Goal: Transaction & Acquisition: Purchase product/service

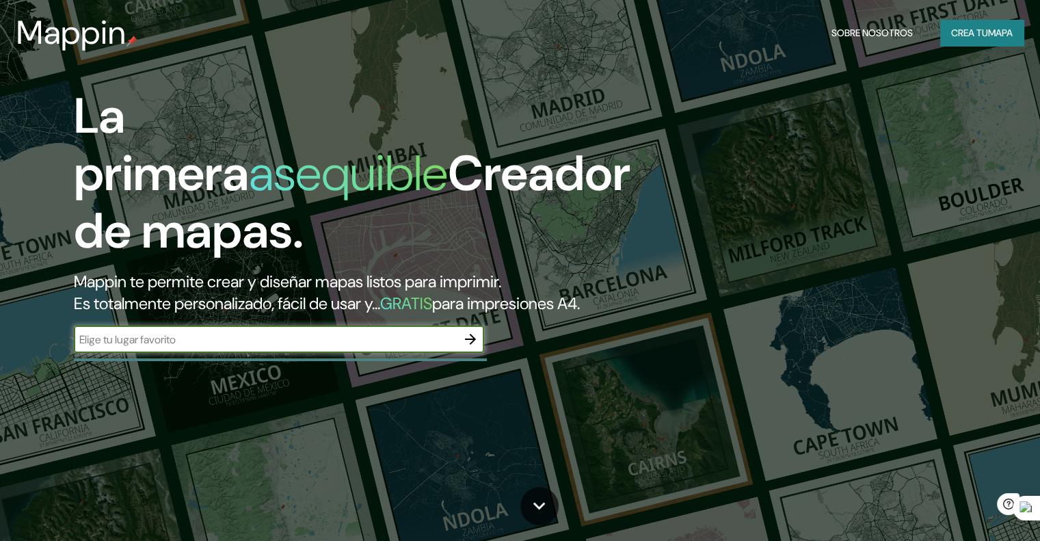
click at [276, 347] on input "text" at bounding box center [265, 340] width 383 height 16
type input "[GEOGRAPHIC_DATA]"
click at [468, 347] on icon "button" at bounding box center [470, 339] width 16 height 16
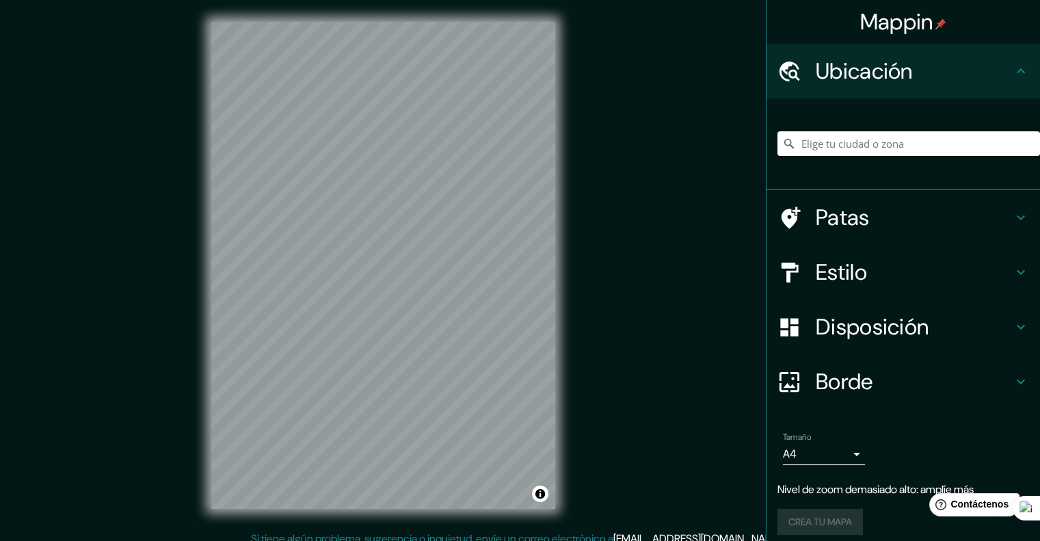
click at [823, 139] on input "Elige tu ciudad o zona" at bounding box center [908, 143] width 263 height 25
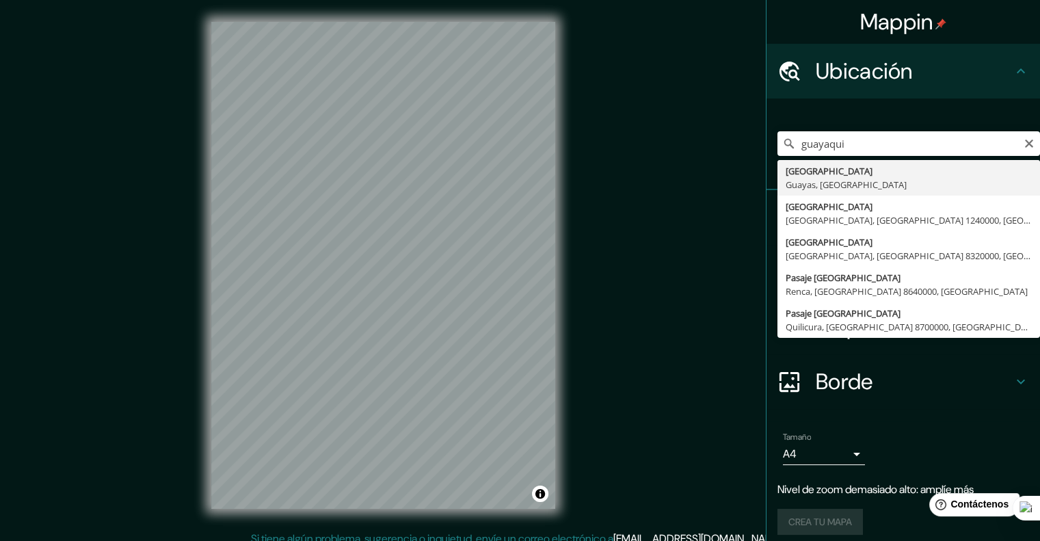
type input "[GEOGRAPHIC_DATA], [GEOGRAPHIC_DATA], [GEOGRAPHIC_DATA]"
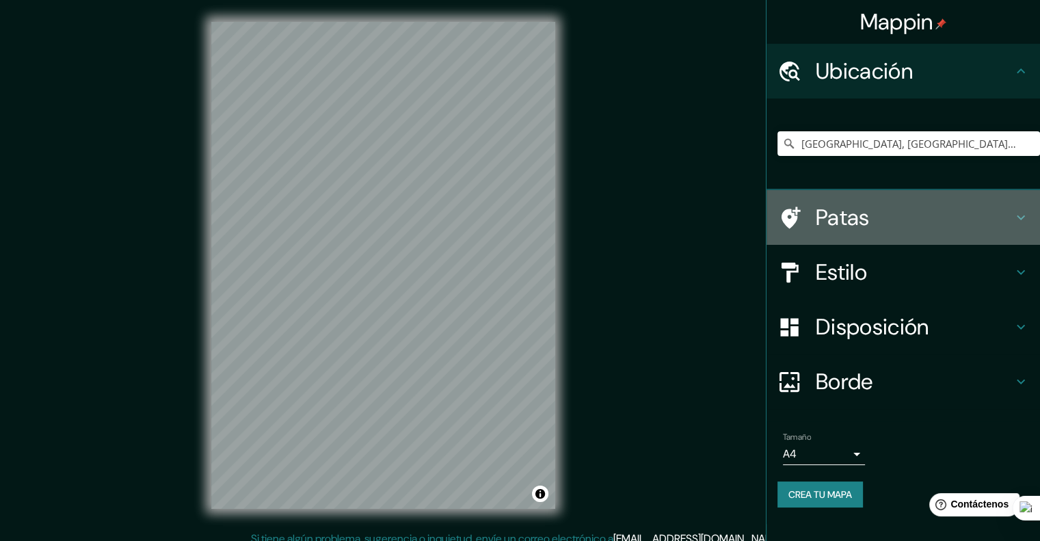
click at [892, 222] on h4 "Patas" at bounding box center [914, 217] width 197 height 27
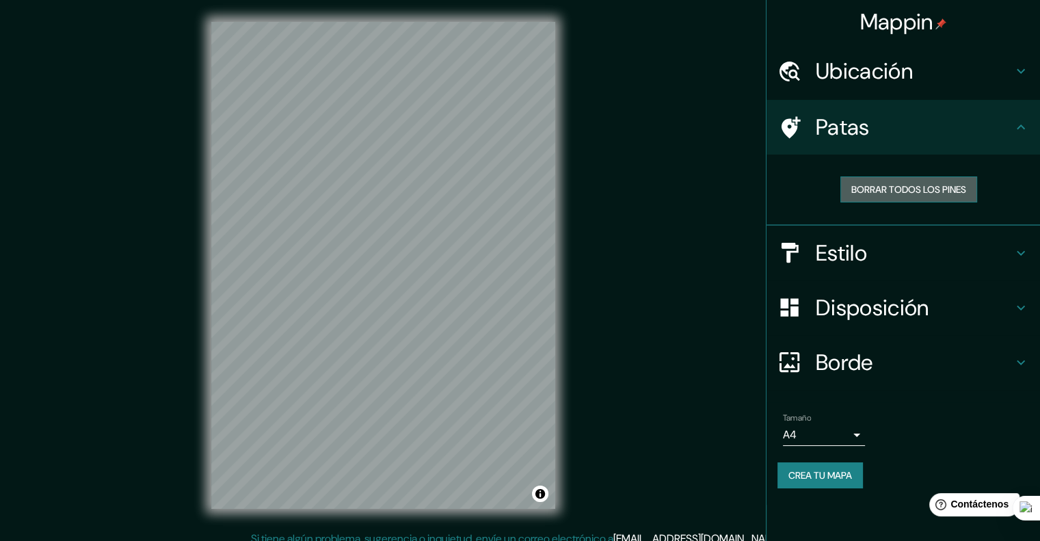
click at [936, 191] on font "Borrar todos los pines" at bounding box center [908, 189] width 115 height 12
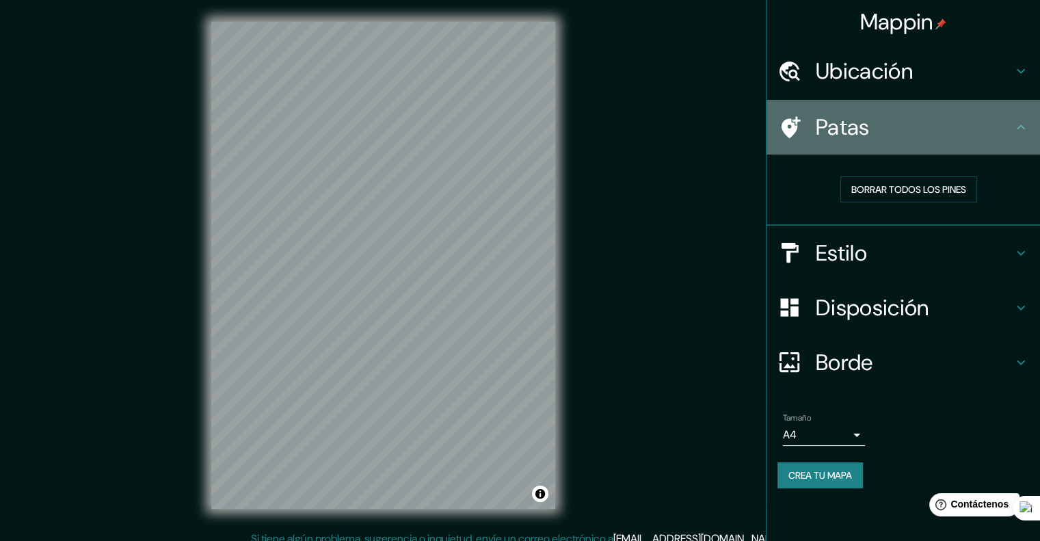
click at [1001, 137] on h4 "Patas" at bounding box center [914, 127] width 197 height 27
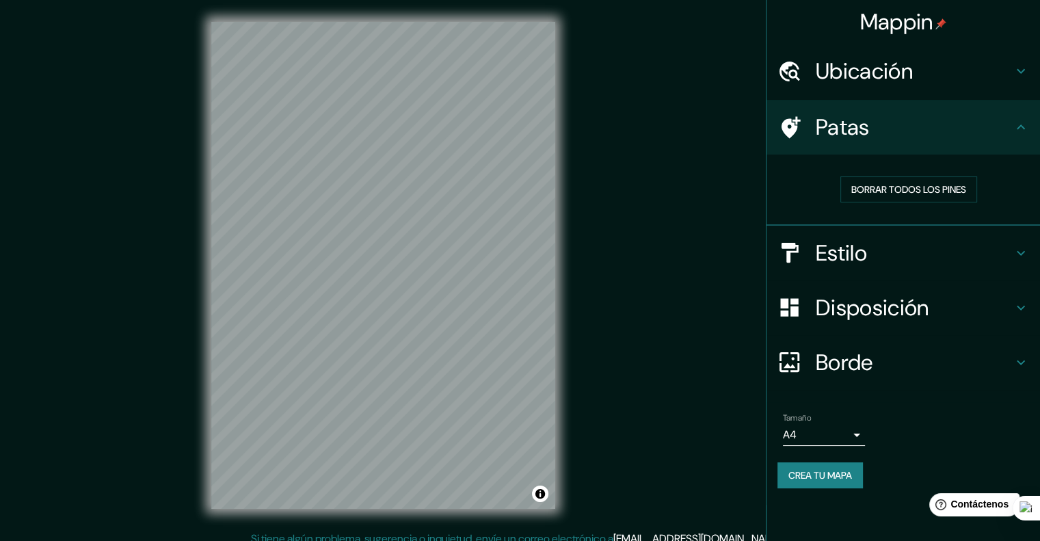
click at [990, 263] on h4 "Estilo" at bounding box center [914, 252] width 197 height 27
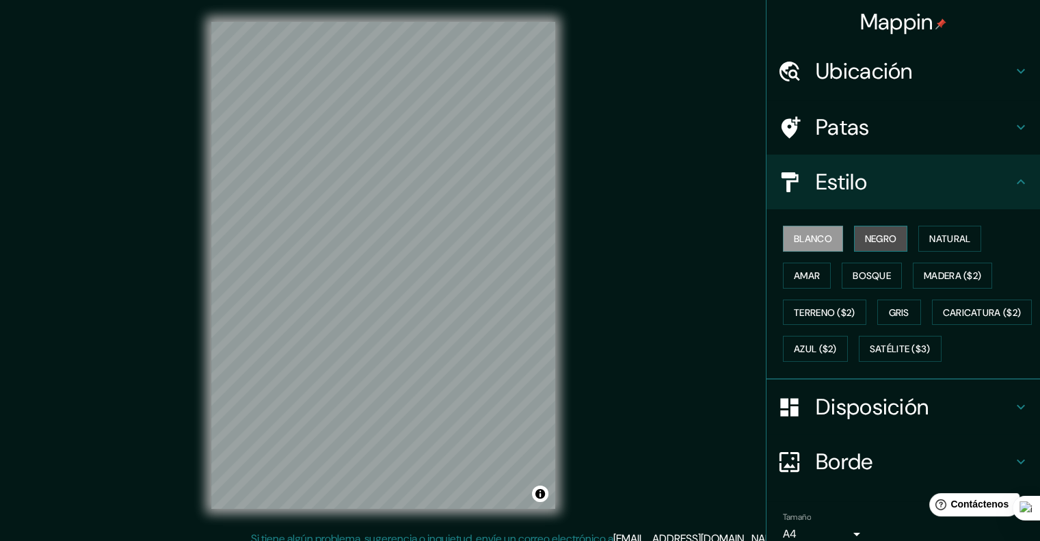
click at [865, 230] on font "Negro" at bounding box center [881, 239] width 32 height 18
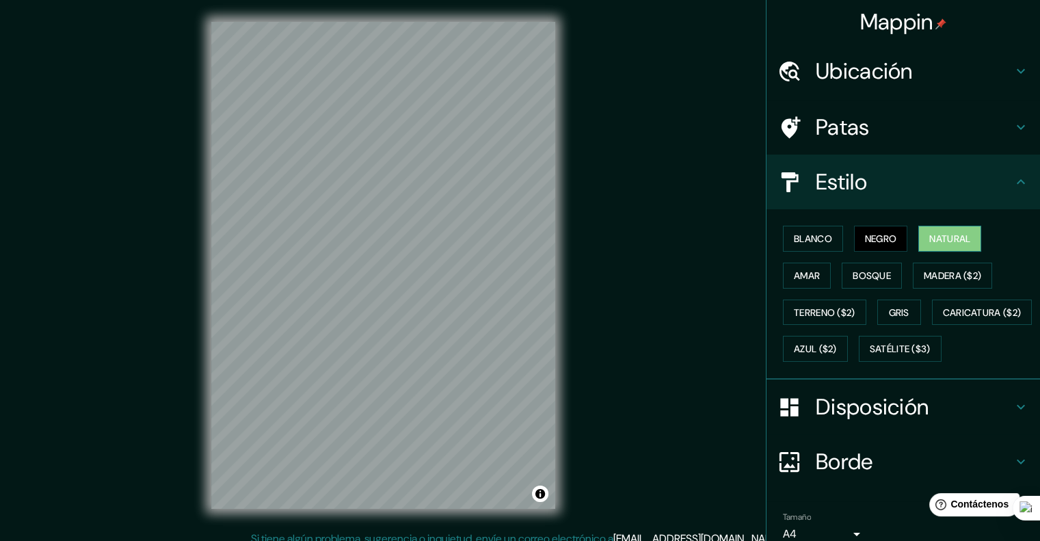
click at [948, 237] on font "Natural" at bounding box center [949, 238] width 41 height 12
click at [794, 276] on font "Amar" at bounding box center [807, 275] width 26 height 12
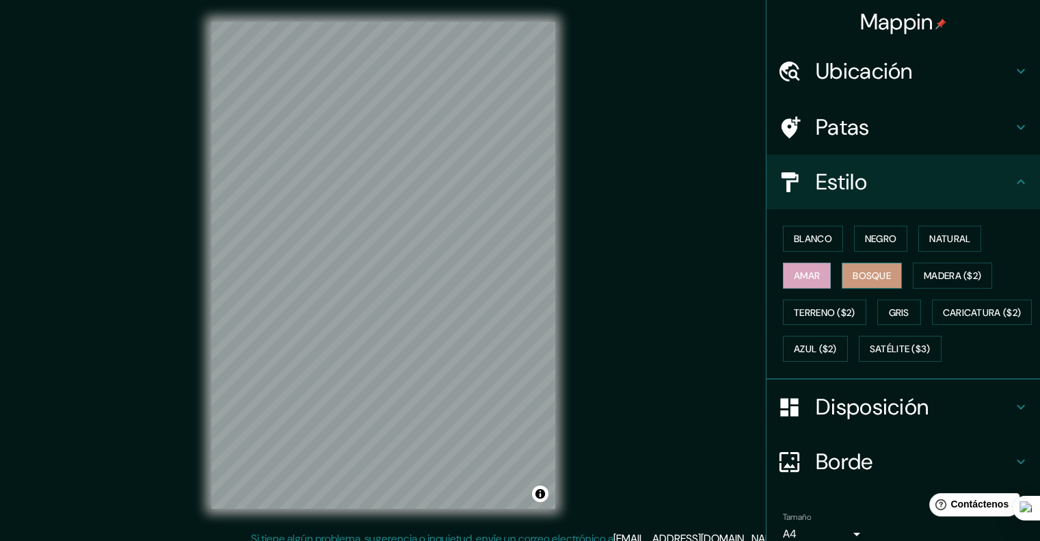
click at [853, 273] on font "Bosque" at bounding box center [872, 275] width 38 height 12
click at [895, 306] on font "Gris" at bounding box center [899, 312] width 21 height 12
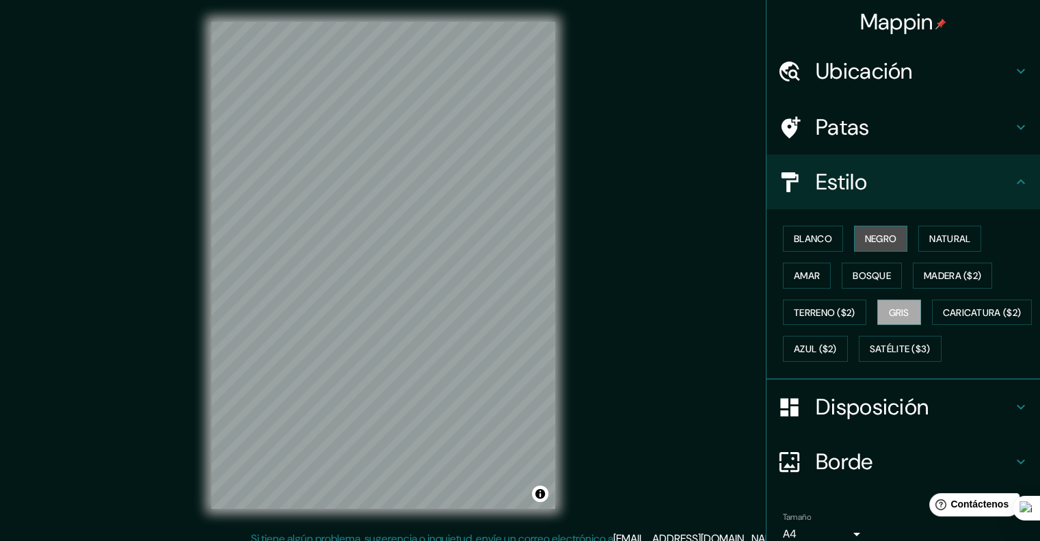
click at [892, 243] on button "Negro" at bounding box center [881, 239] width 54 height 26
click at [979, 235] on div "Blanco Negro Natural [PERSON_NAME] ($2) Terreno ($2) Gris Caricatura ($2) Azul …" at bounding box center [908, 293] width 263 height 147
click at [929, 244] on font "Natural" at bounding box center [949, 239] width 41 height 18
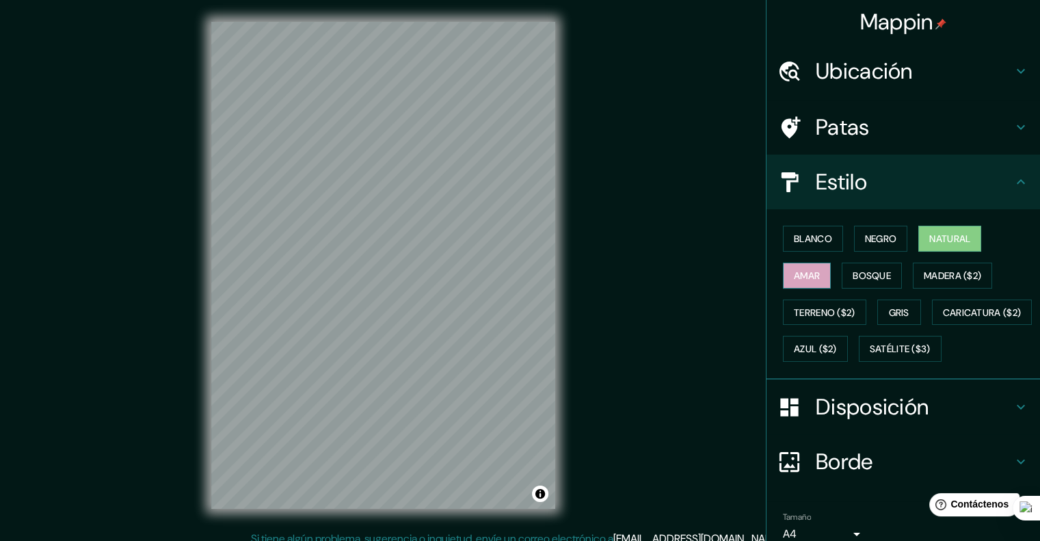
click at [801, 273] on font "Amar" at bounding box center [807, 275] width 26 height 12
click at [853, 273] on font "Bosque" at bounding box center [872, 275] width 38 height 12
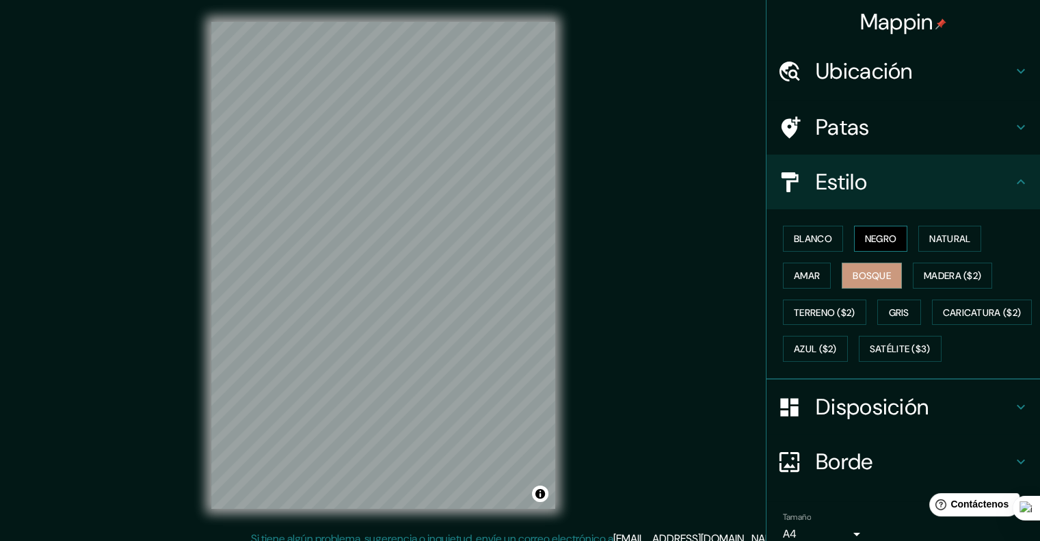
click at [865, 234] on font "Negro" at bounding box center [881, 238] width 32 height 12
click at [826, 237] on button "Blanco" at bounding box center [813, 239] width 60 height 26
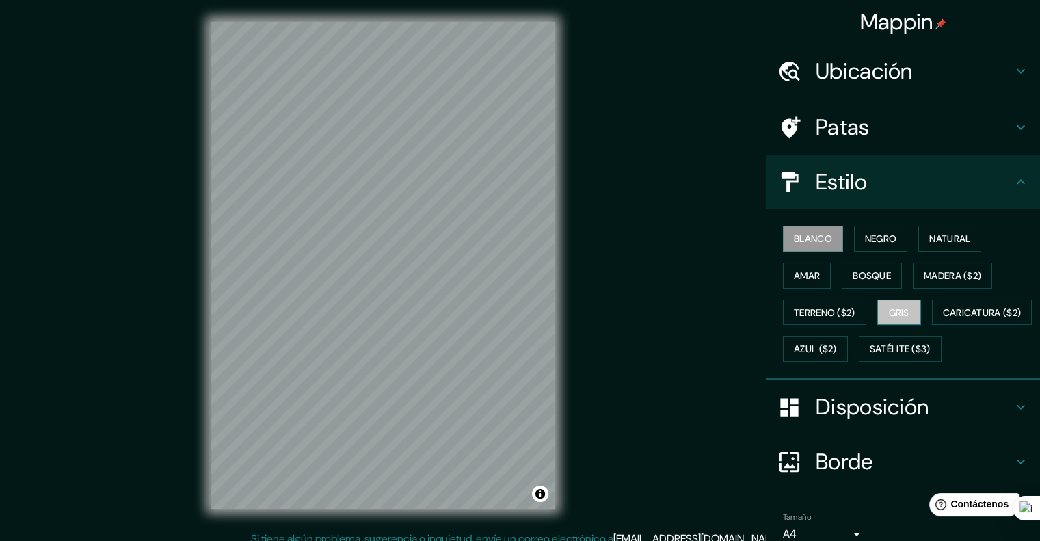
click at [897, 306] on font "Gris" at bounding box center [899, 312] width 21 height 12
click at [812, 238] on font "Blanco" at bounding box center [813, 238] width 38 height 12
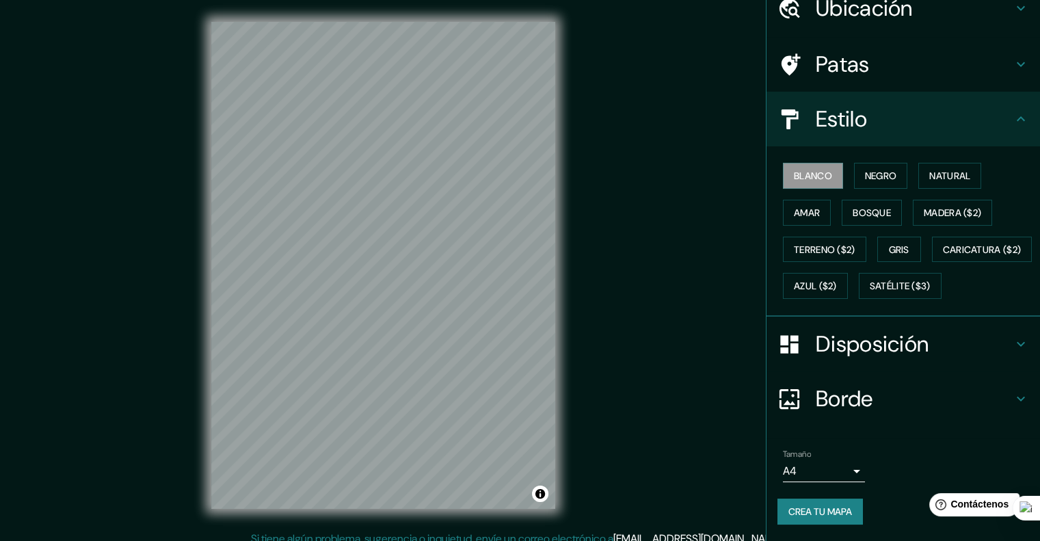
scroll to position [96, 0]
click at [899, 337] on font "Disposición" at bounding box center [872, 344] width 113 height 29
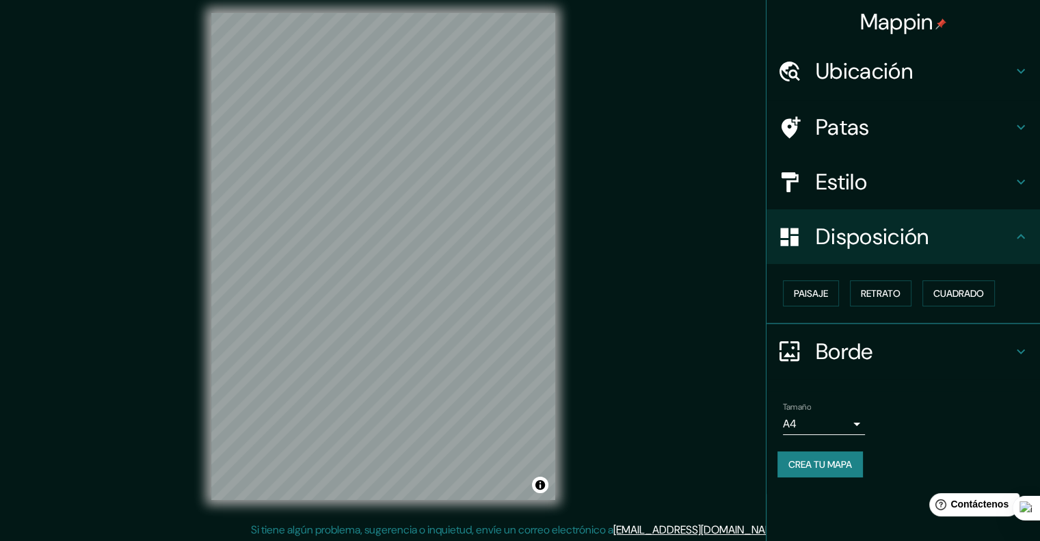
scroll to position [11, 0]
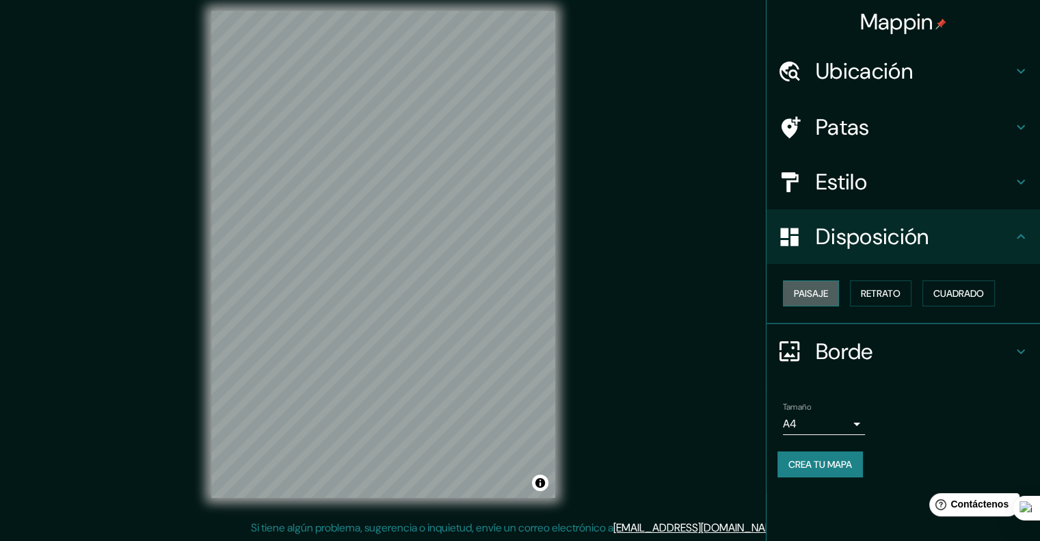
click at [825, 285] on font "Paisaje" at bounding box center [811, 293] width 34 height 18
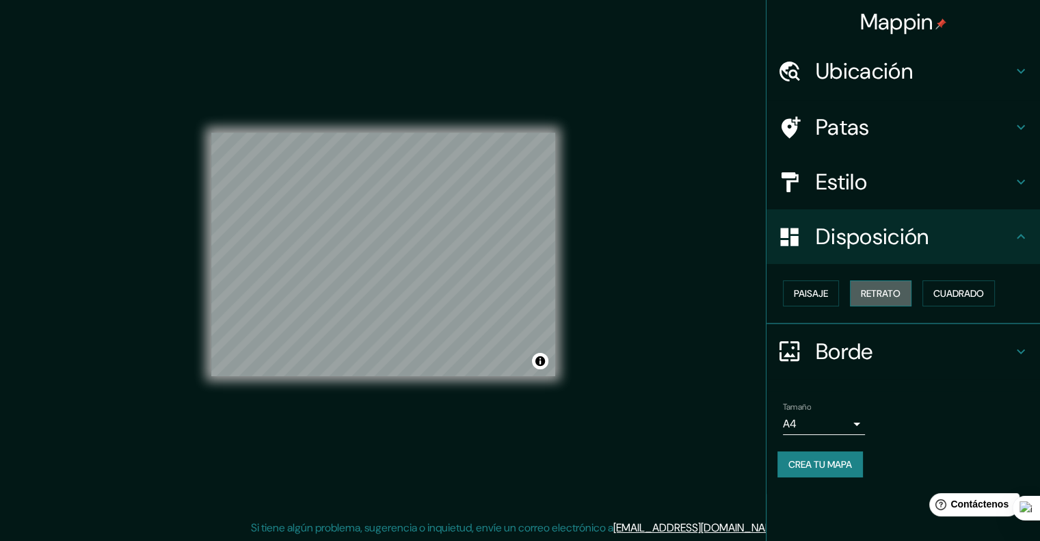
click at [896, 295] on font "Retrato" at bounding box center [881, 293] width 40 height 12
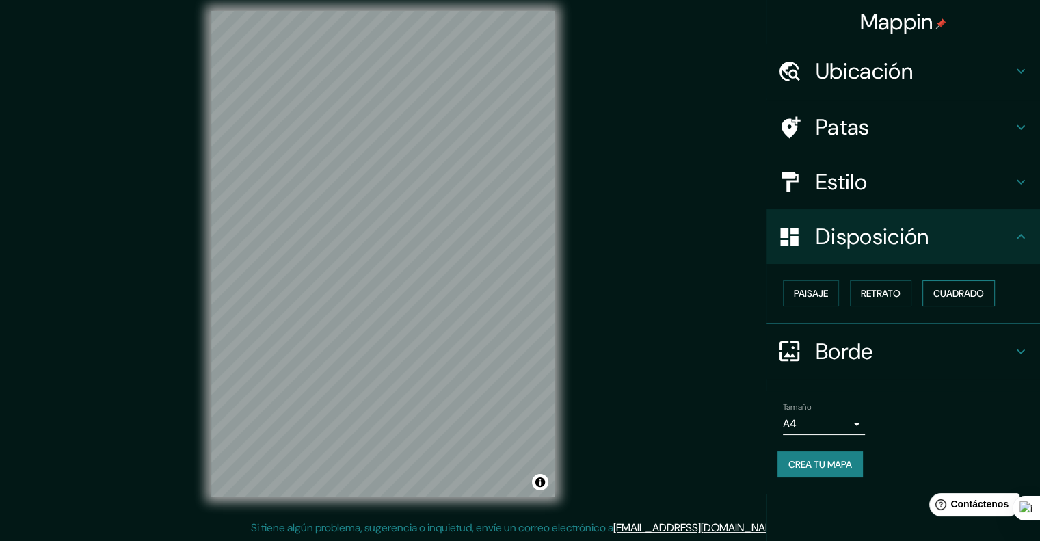
click at [959, 295] on font "Cuadrado" at bounding box center [958, 293] width 51 height 12
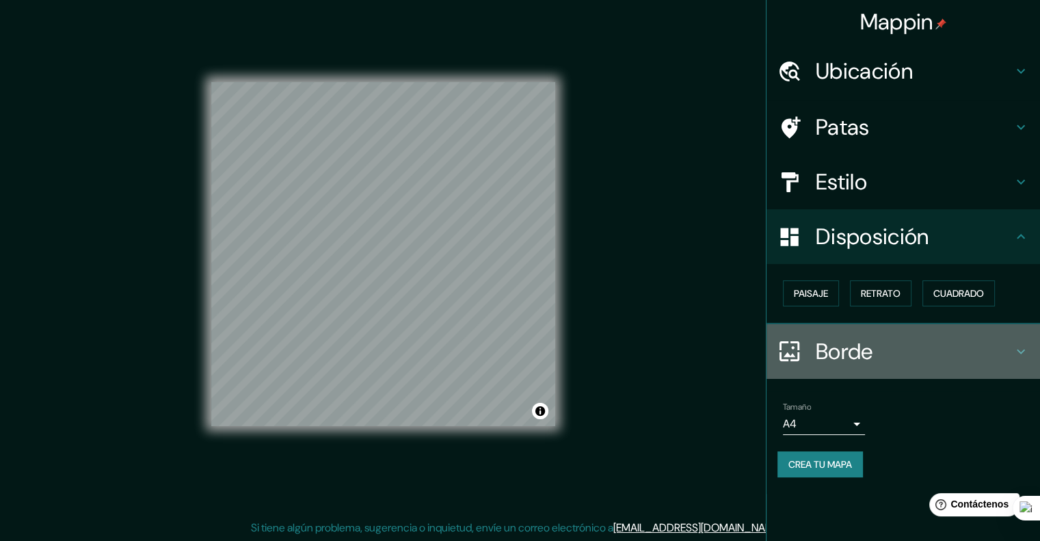
click at [916, 347] on h4 "Borde" at bounding box center [914, 351] width 197 height 27
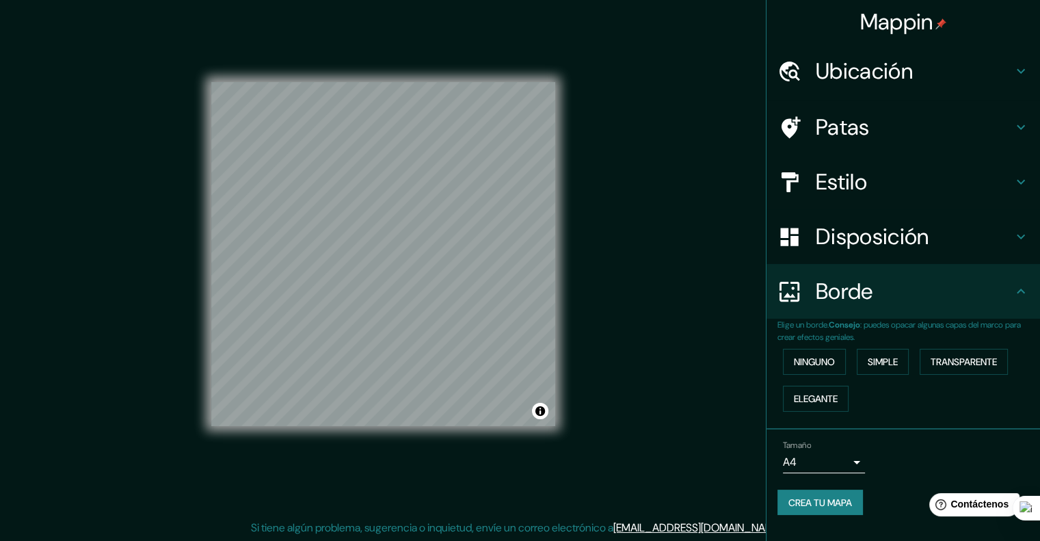
click at [1011, 293] on h4 "Borde" at bounding box center [914, 291] width 197 height 27
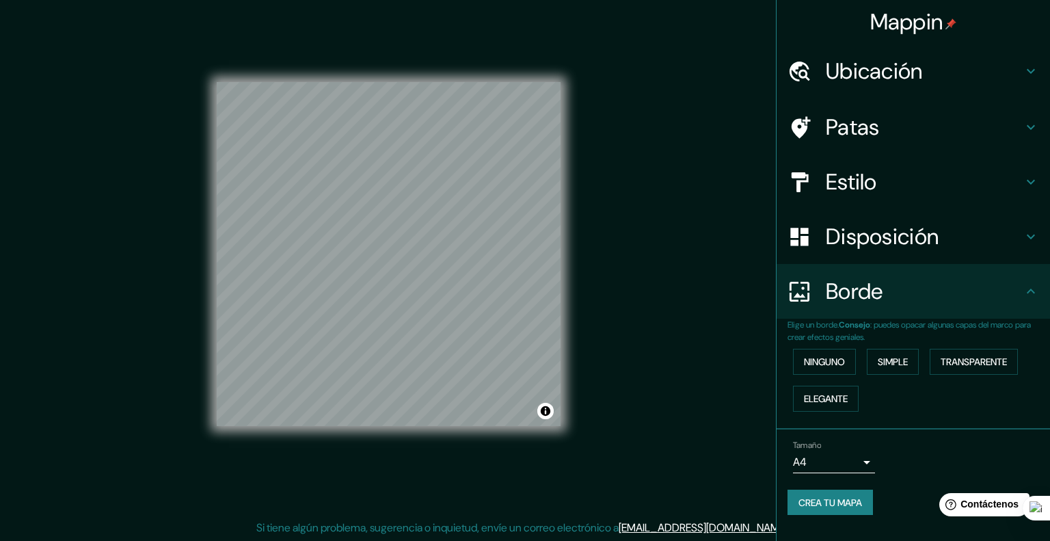
click at [841, 457] on body "Mappin Ubicación [GEOGRAPHIC_DATA], [GEOGRAPHIC_DATA], [GEOGRAPHIC_DATA] Patas …" at bounding box center [525, 259] width 1050 height 541
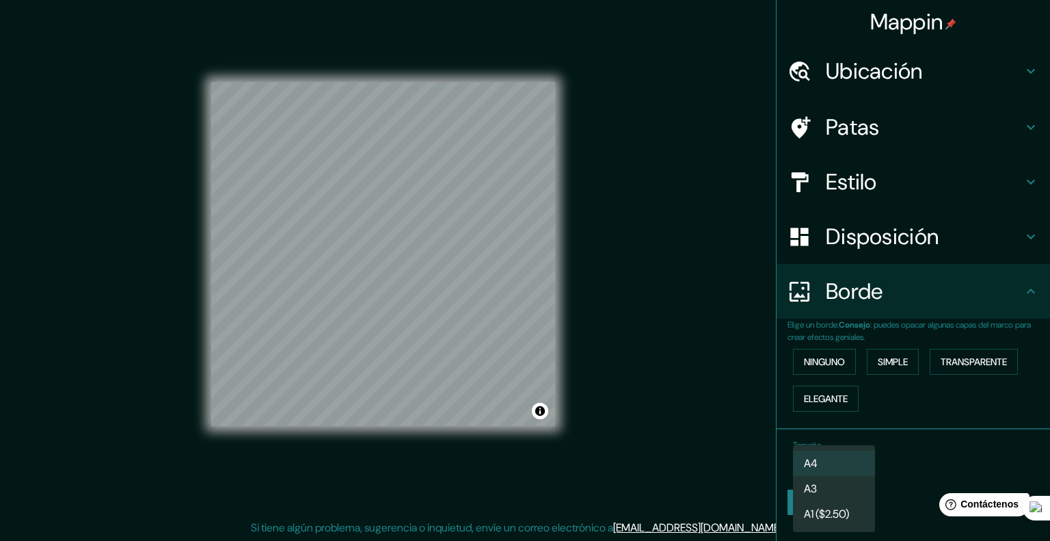
click at [840, 485] on li "A3" at bounding box center [834, 488] width 82 height 25
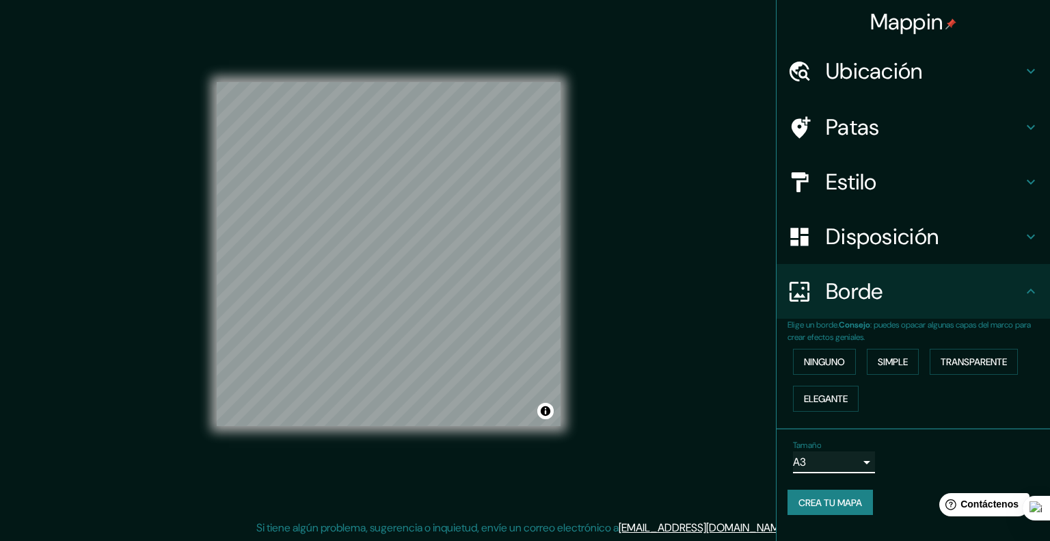
type input "a4"
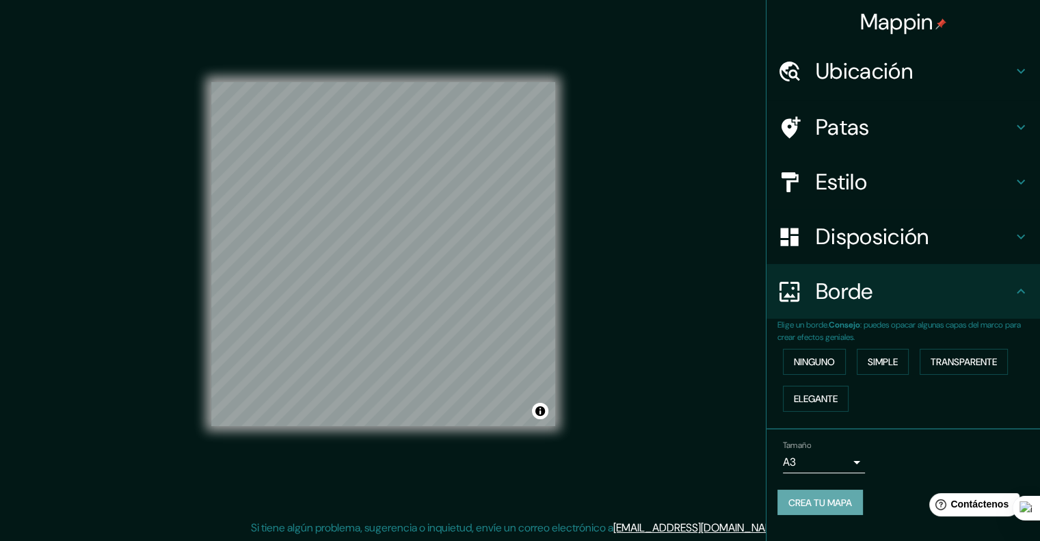
click at [832, 497] on font "Crea tu mapa" at bounding box center [820, 502] width 64 height 12
